Goal: Check status: Check status

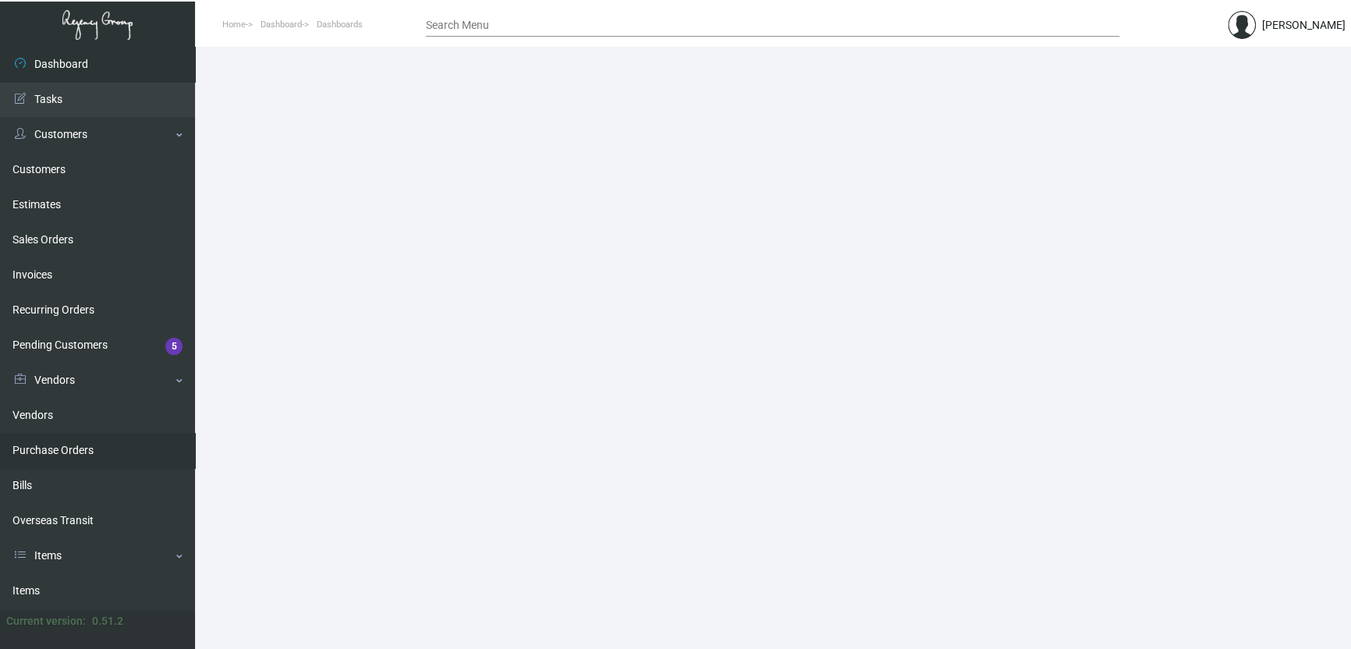
drag, startPoint x: 59, startPoint y: 453, endPoint x: 72, endPoint y: 448, distance: 13.6
click at [59, 453] on link "Purchase Orders" at bounding box center [97, 450] width 195 height 35
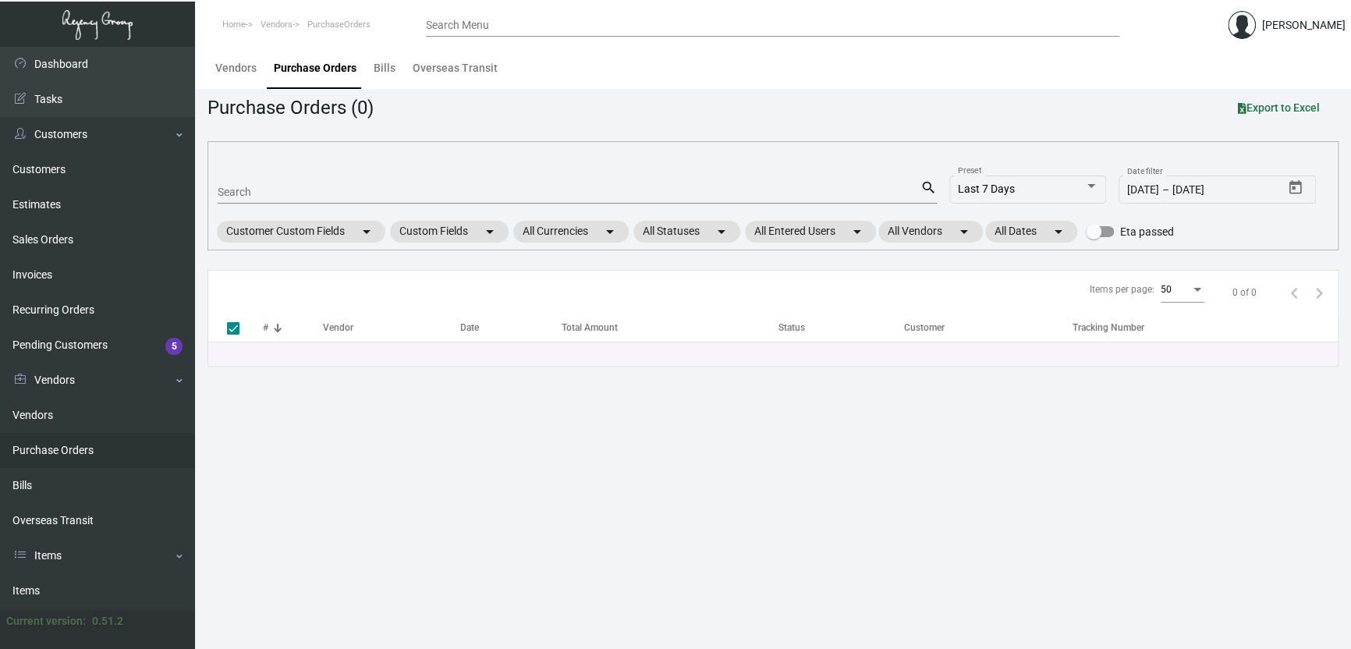
click at [296, 187] on input "Search" at bounding box center [569, 192] width 703 height 12
paste input "108107"
type input "108107"
checkbox input "false"
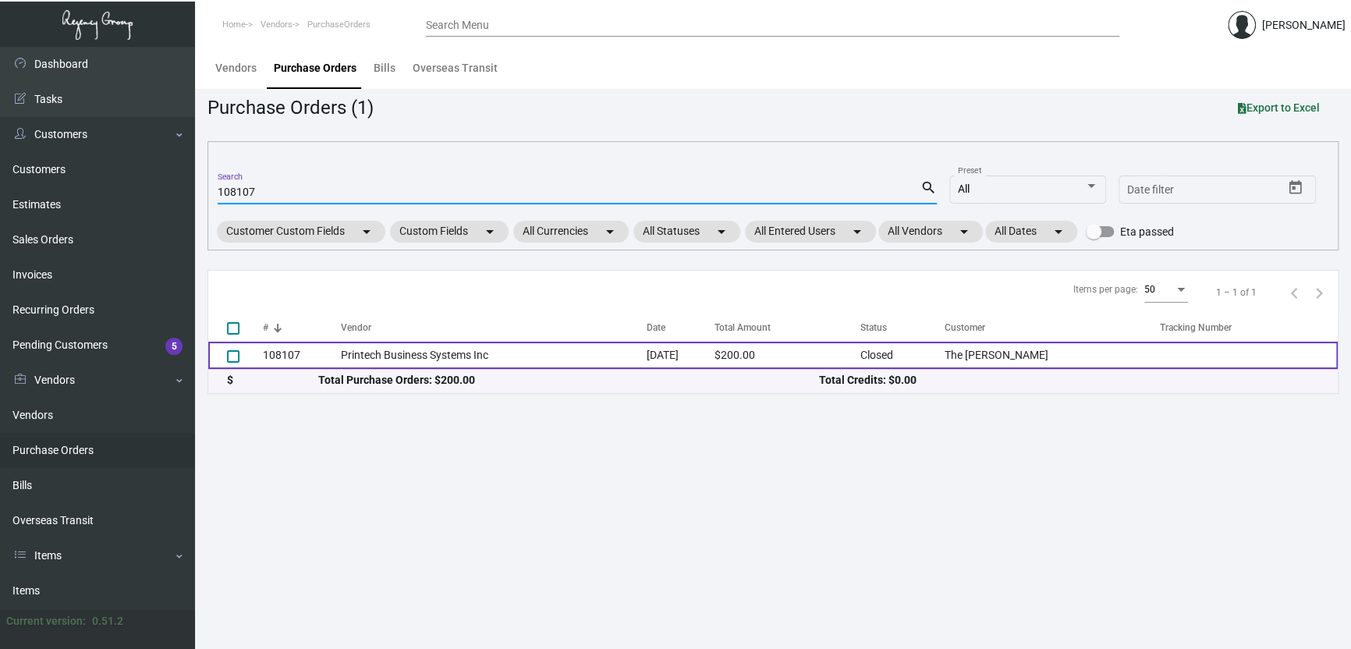
click at [477, 358] on td "Printech Business Systems Inc" at bounding box center [494, 355] width 306 height 27
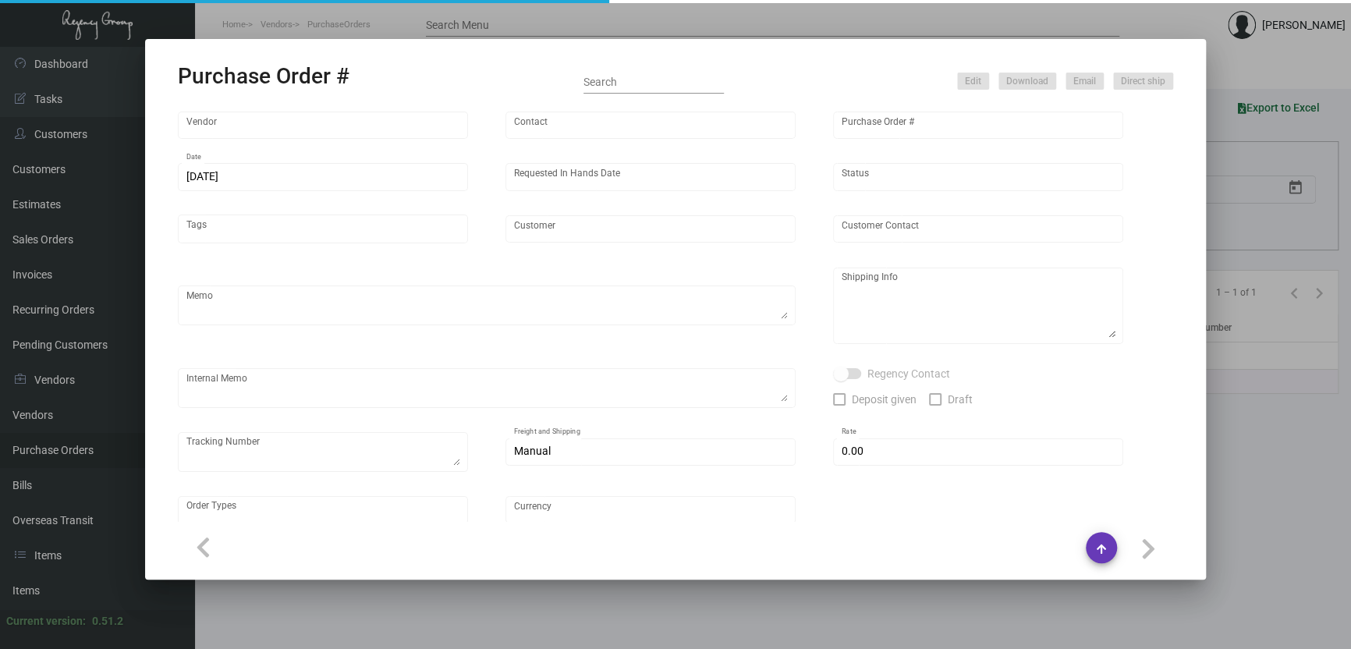
type input "Printech Business Systems Inc"
type input "[PERSON_NAME]"
type input "108107"
type input "[DATE]"
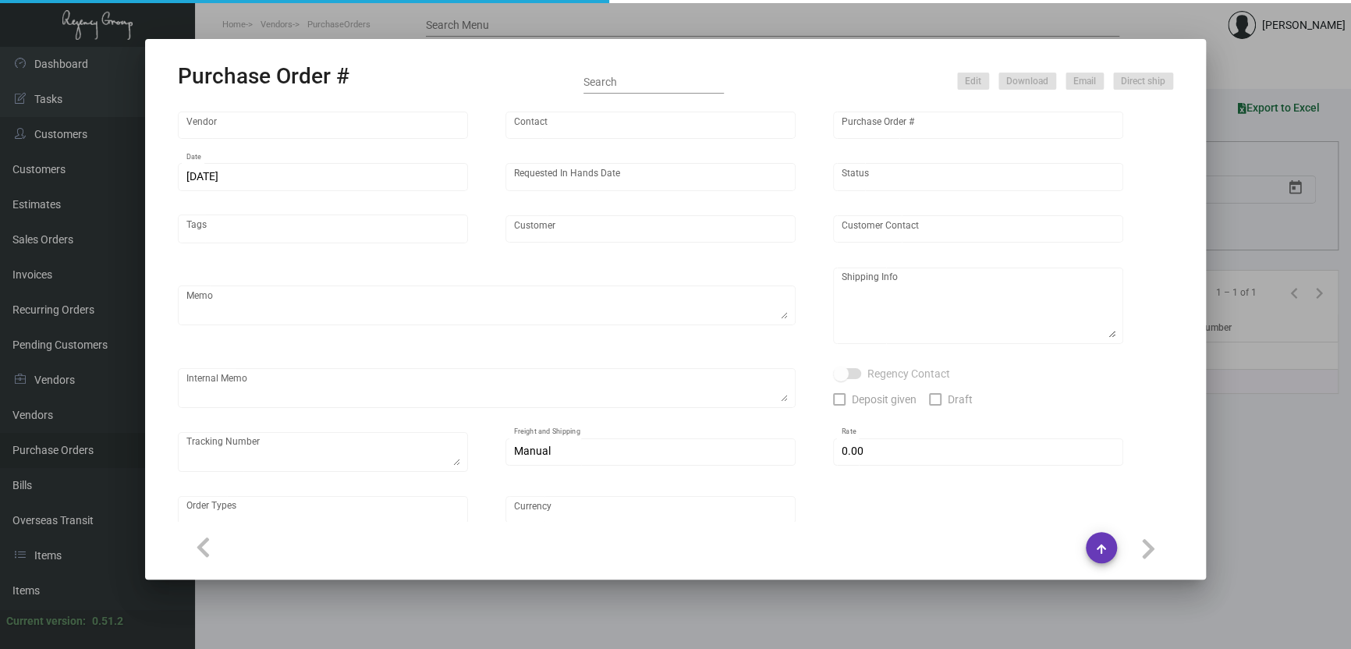
type input "The [PERSON_NAME]"
type input "[PERSON_NAME]"
type textarea "“PLEASE SEND PDF PROOFS TO OUR ART TEAM; [EMAIL_ADDRESS][DOMAIN_NAME] WITH ME I…"
type textarea "The [PERSON_NAME] - [PERSON_NAME] [STREET_ADDRESS][US_STATE]"
type textarea "Label provided to vendor to ship to hotel. UPS Ground Cost $11.30"
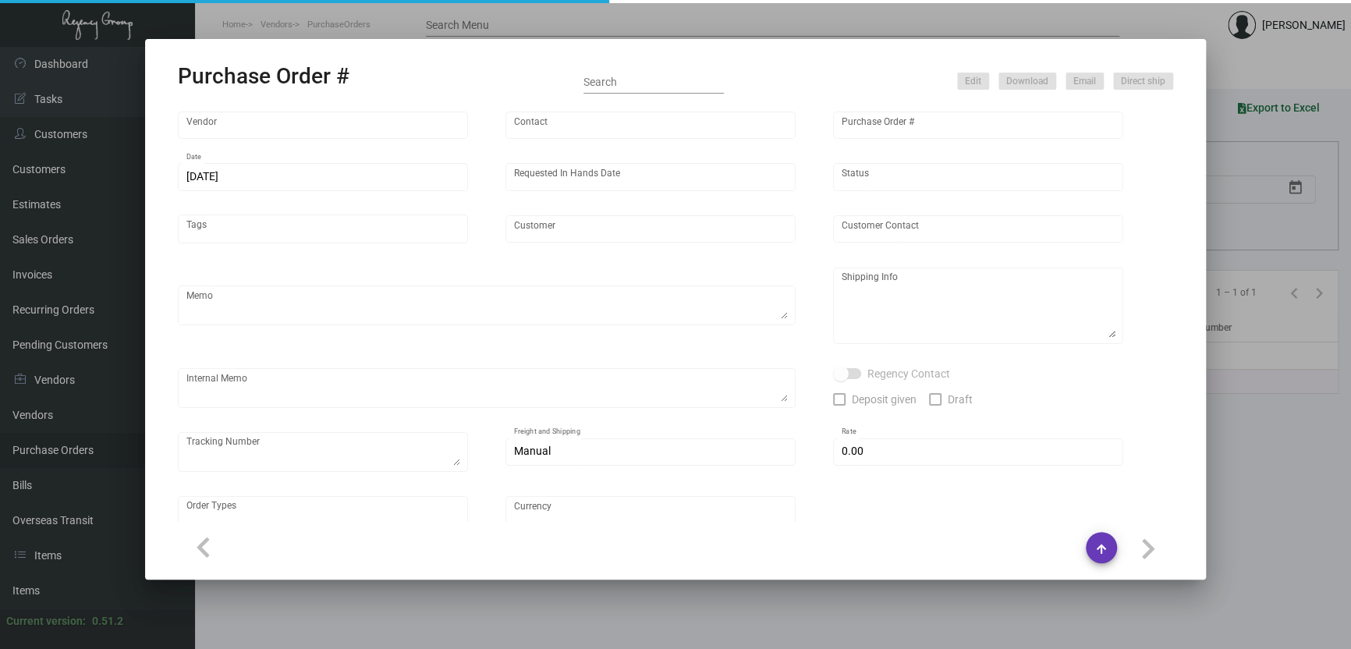
type input "$ 0.00"
type input "United States Dollar $"
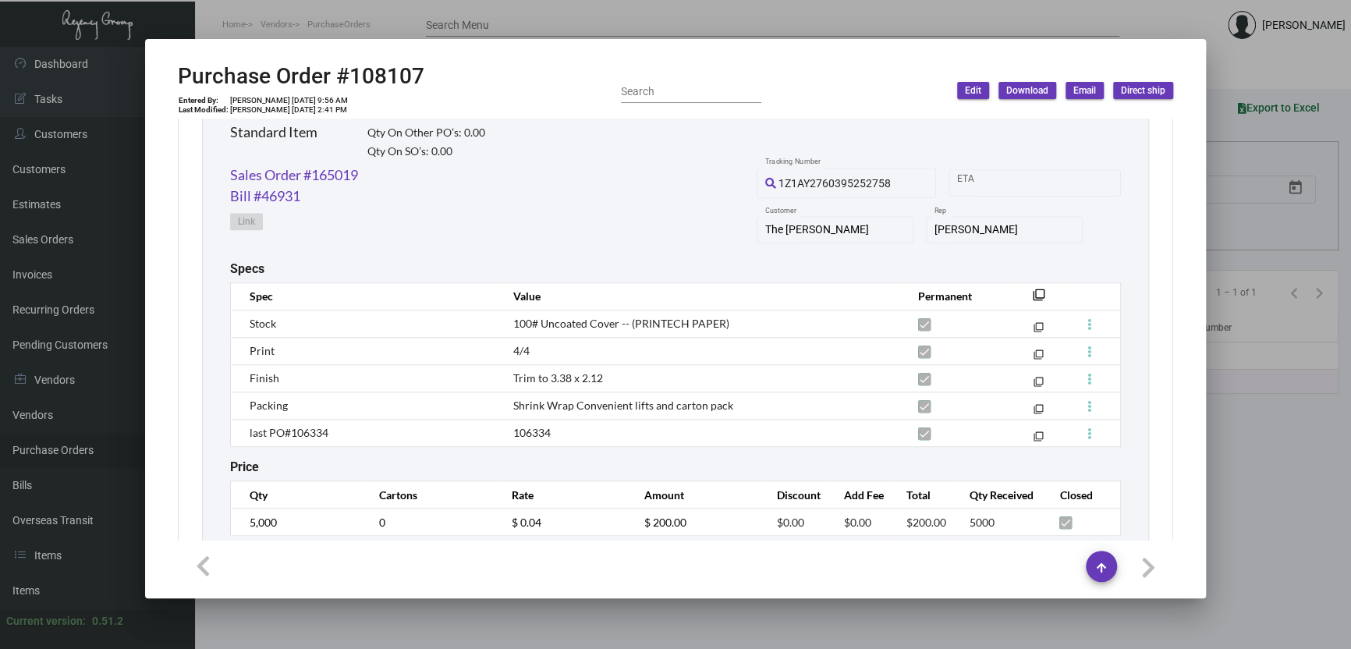
scroll to position [520, 0]
